Goal: Task Accomplishment & Management: Use online tool/utility

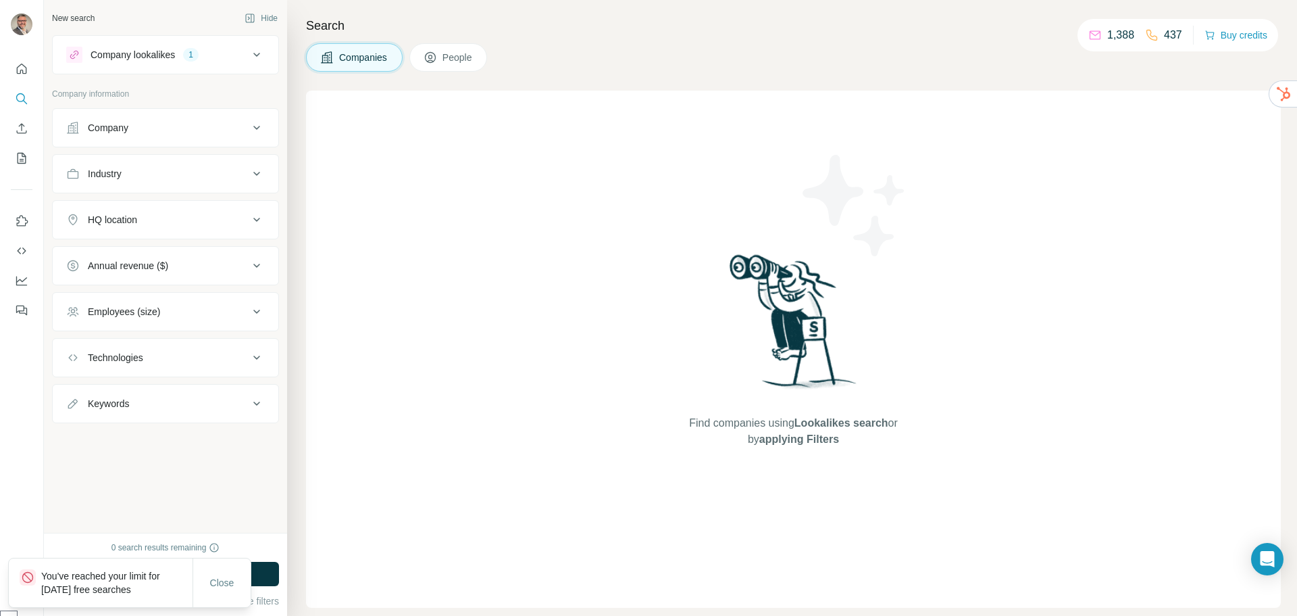
select select "******"
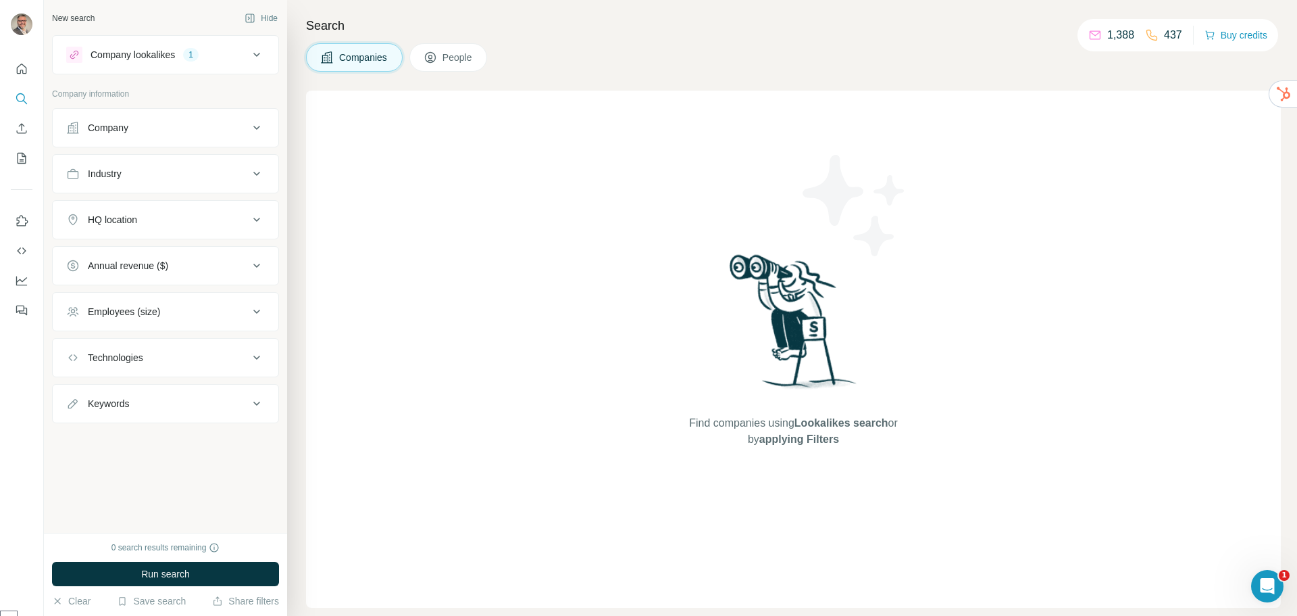
click at [119, 57] on div "Company lookalikes" at bounding box center [133, 55] width 84 height 14
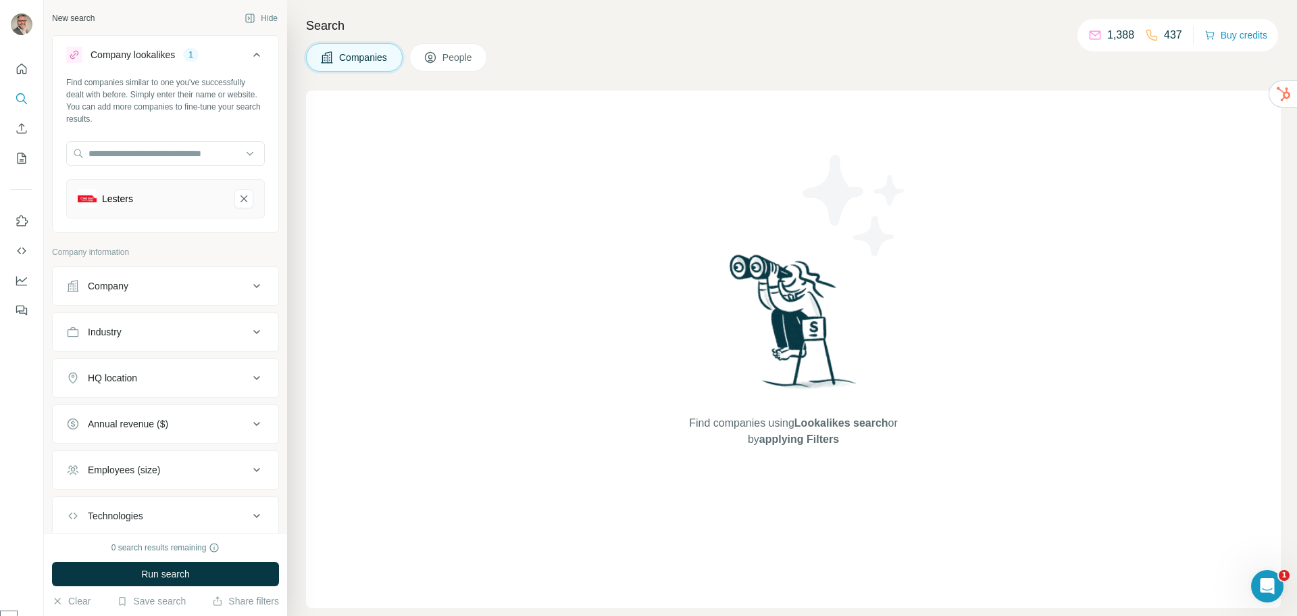
click at [141, 191] on div "Lesters" at bounding box center [151, 198] width 146 height 19
click at [447, 59] on span "People" at bounding box center [458, 58] width 31 height 14
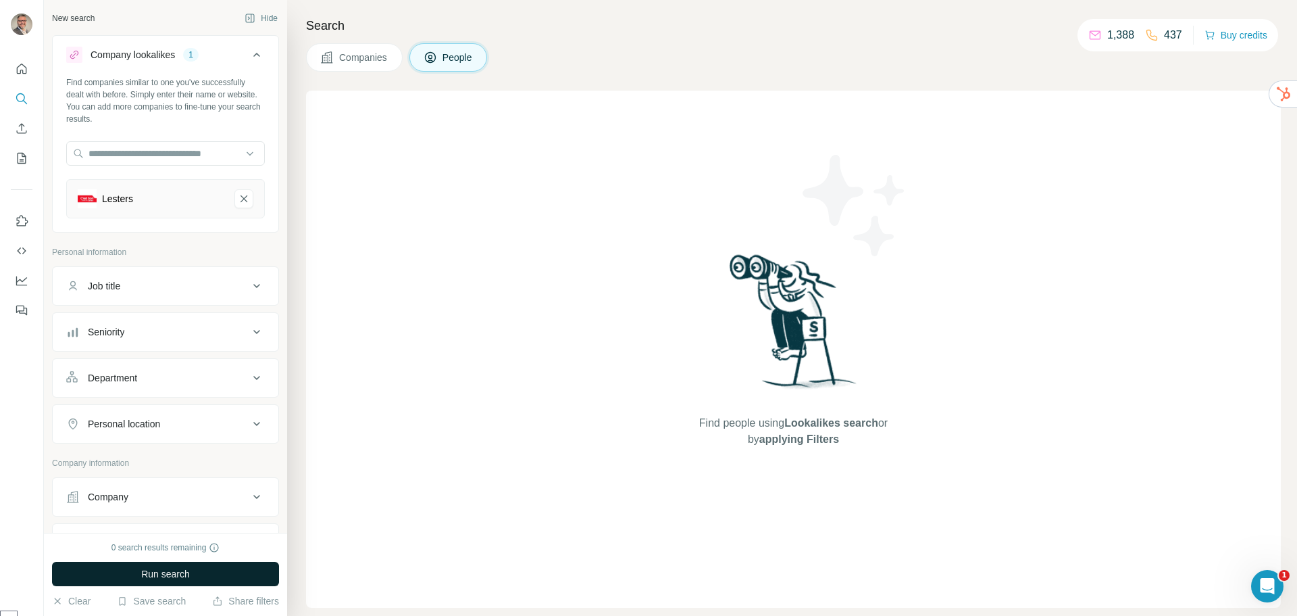
click at [163, 577] on span "Run search" at bounding box center [165, 574] width 49 height 14
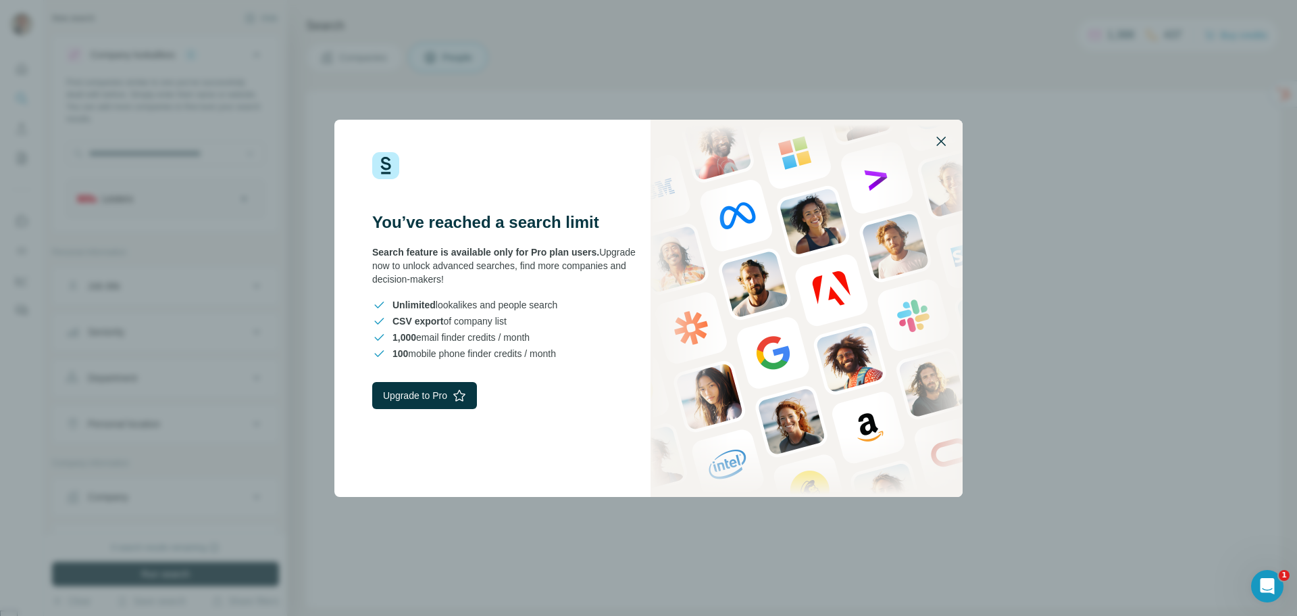
click at [938, 141] on icon "button" at bounding box center [941, 141] width 16 height 16
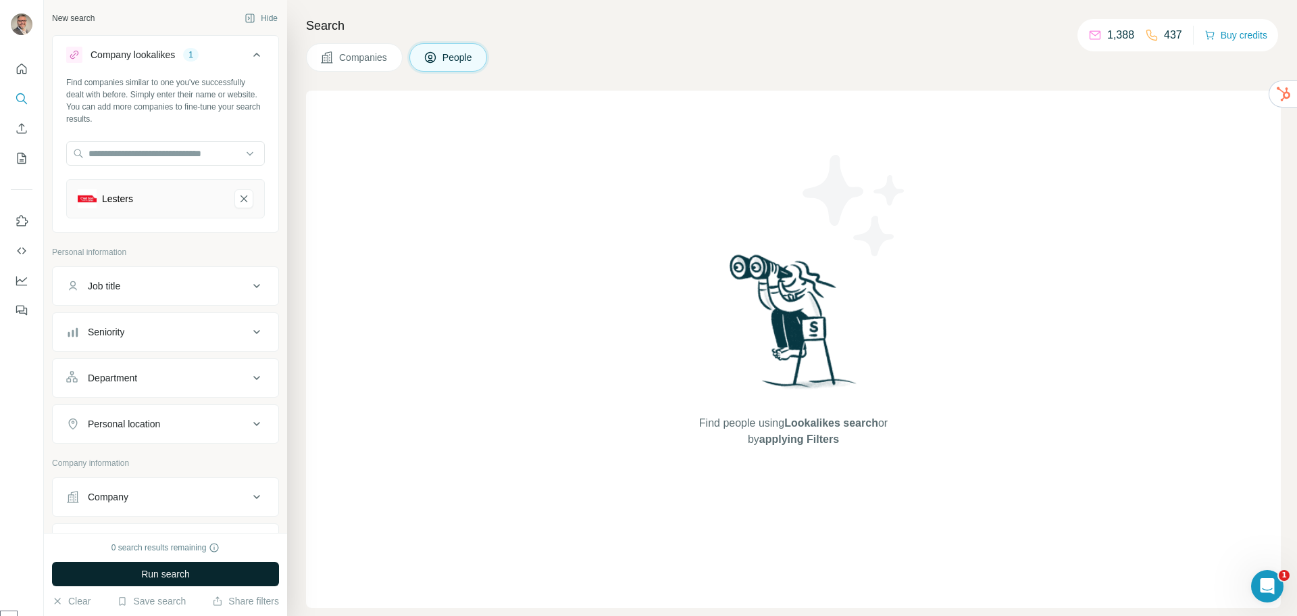
click at [509, 432] on div "Find people using Lookalikes search or by applying Filters" at bounding box center [793, 349] width 975 height 517
click at [419, 239] on div "Find people using Lookalikes search or by applying Filters" at bounding box center [793, 349] width 975 height 517
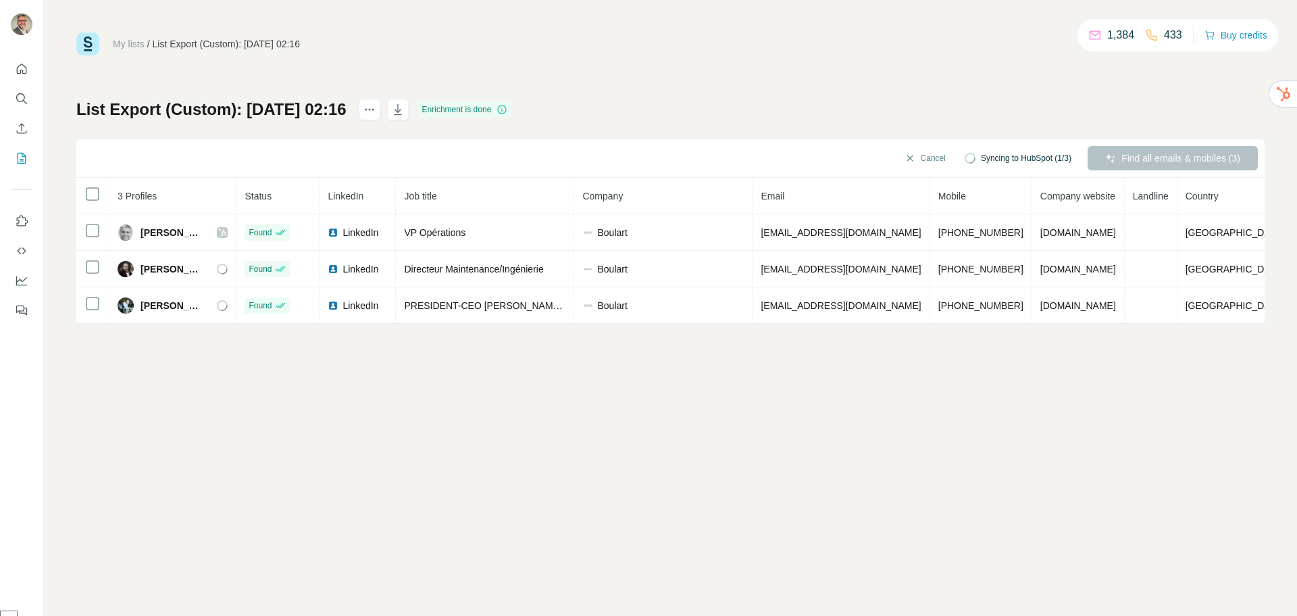
select select "******"
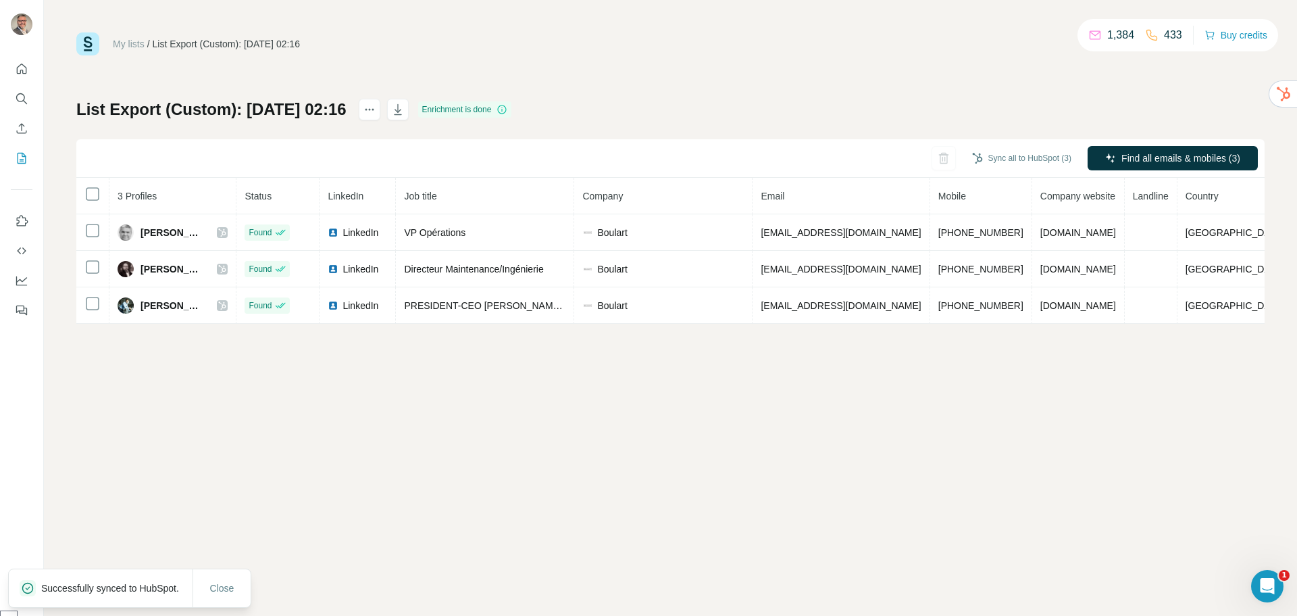
click at [912, 472] on div "My lists / List Export (Custom): 29/08/2025 02:16 1,384 433 Buy credits List Ex…" at bounding box center [671, 308] width 1254 height 616
click at [889, 85] on div "My lists / List Export (Custom): 29/08/2025 02:16 1,384 433 Buy credits List Ex…" at bounding box center [670, 177] width 1189 height 291
